Goal: Entertainment & Leisure: Consume media (video, audio)

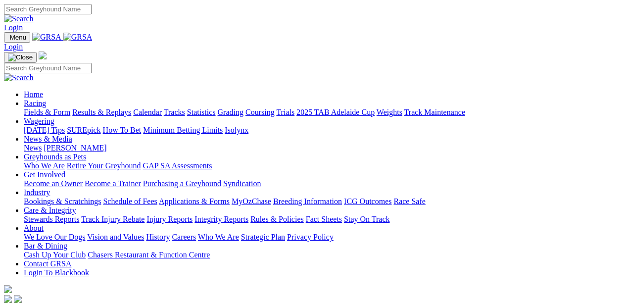
select select "WA"
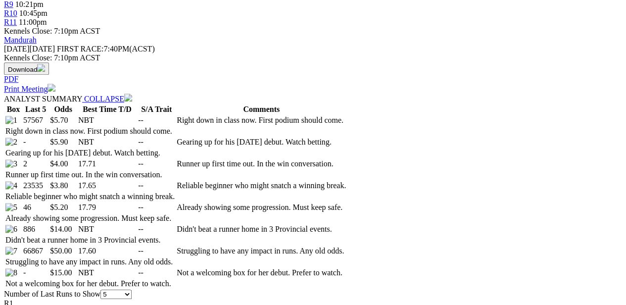
scroll to position [423, 0]
select select "10"
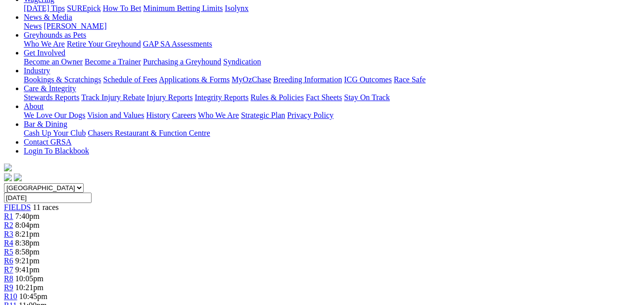
click at [408, 274] on div "R8 10:05pm" at bounding box center [313, 278] width 618 height 9
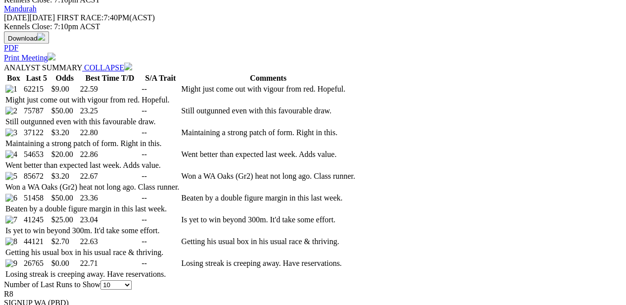
scroll to position [491, 0]
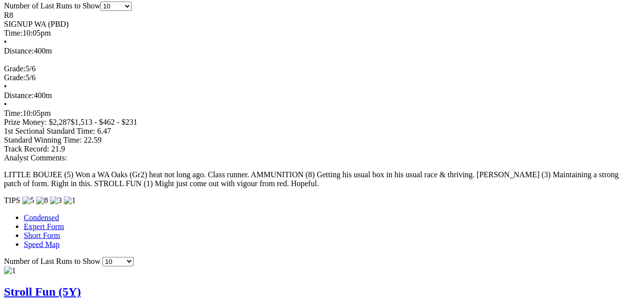
scroll to position [732, 0]
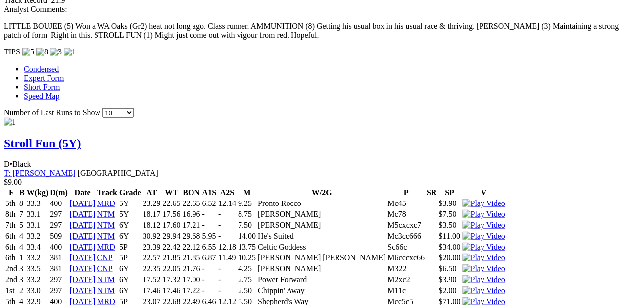
scroll to position [881, 0]
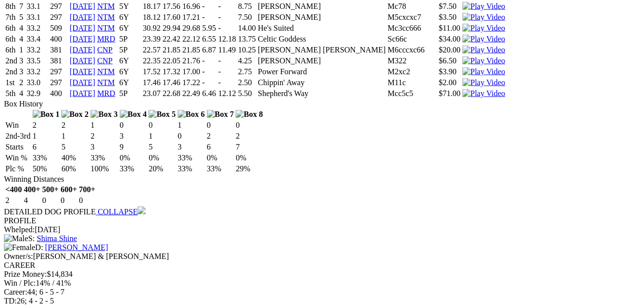
scroll to position [1088, 0]
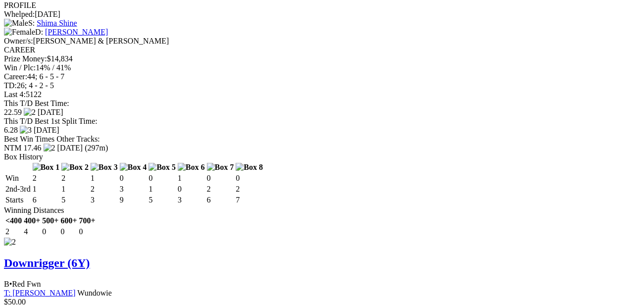
scroll to position [1303, 0]
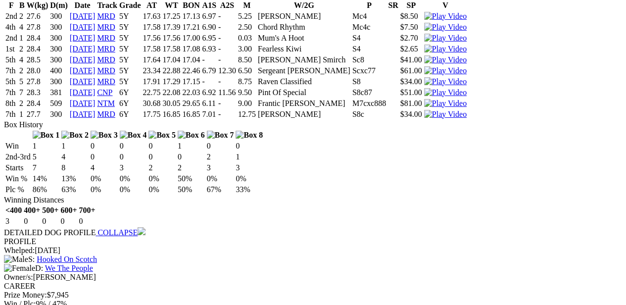
scroll to position [1610, 0]
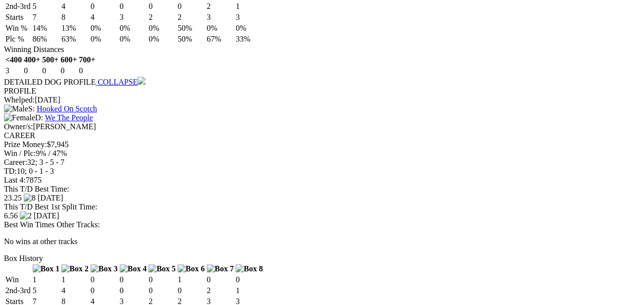
scroll to position [1765, 0]
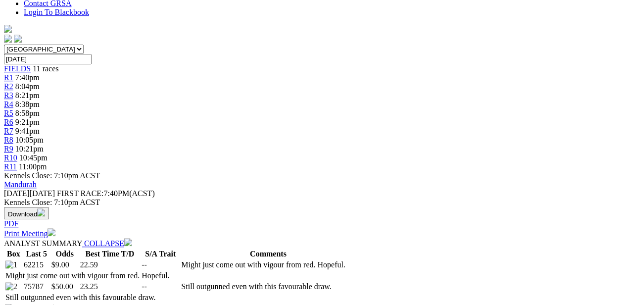
scroll to position [0, 0]
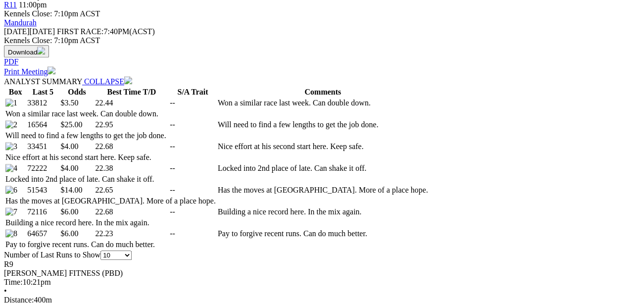
scroll to position [441, 0]
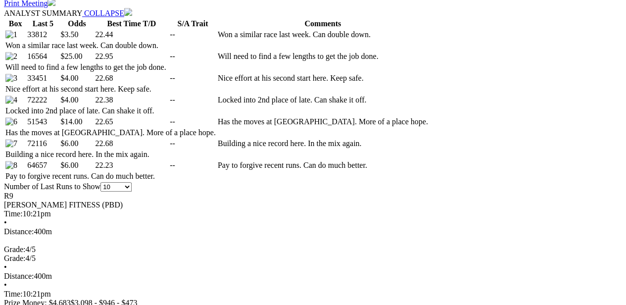
scroll to position [520, 0]
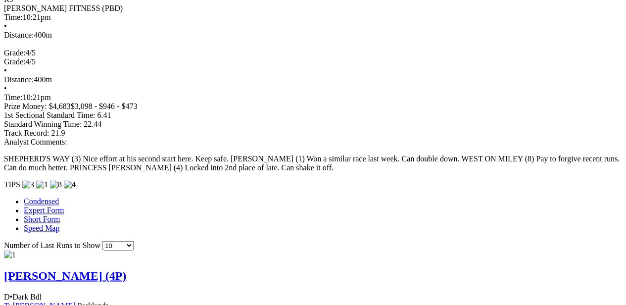
scroll to position [731, 0]
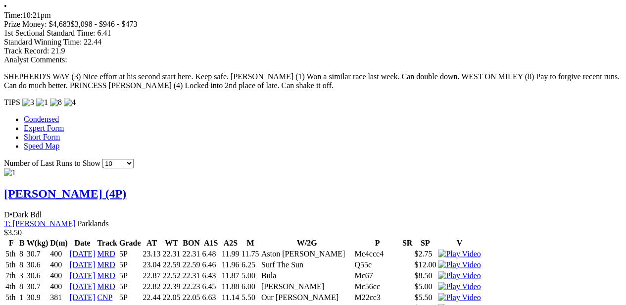
scroll to position [726, 0]
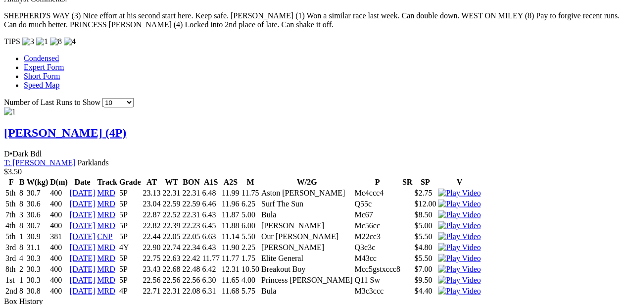
scroll to position [848, 0]
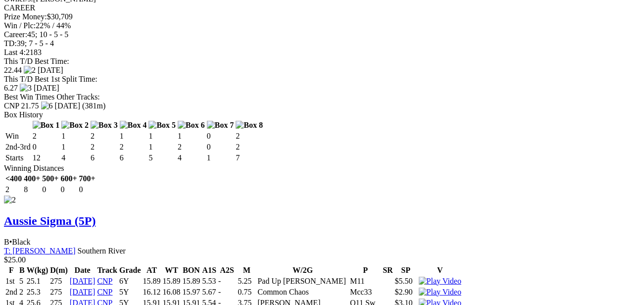
scroll to position [1302, 0]
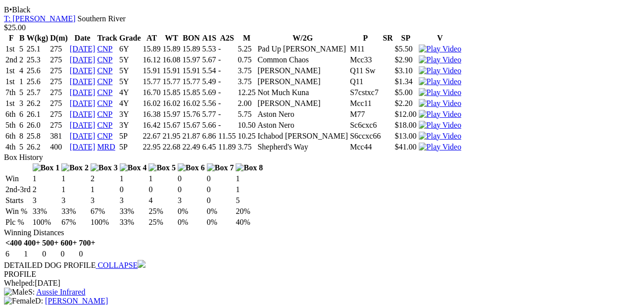
scroll to position [1533, 0]
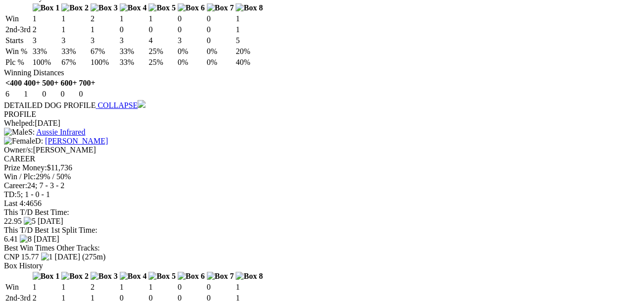
scroll to position [1693, 0]
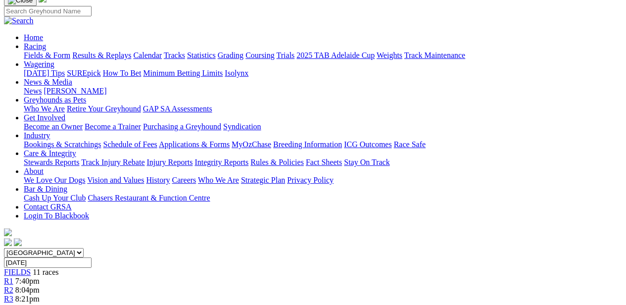
scroll to position [0, 0]
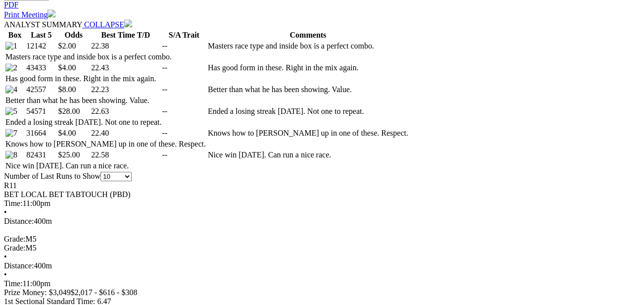
scroll to position [508, 0]
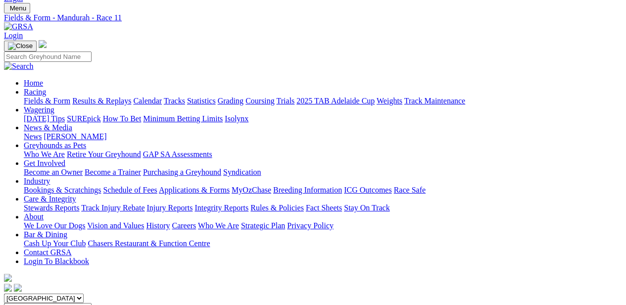
scroll to position [0, 0]
